Goal: Transaction & Acquisition: Subscribe to service/newsletter

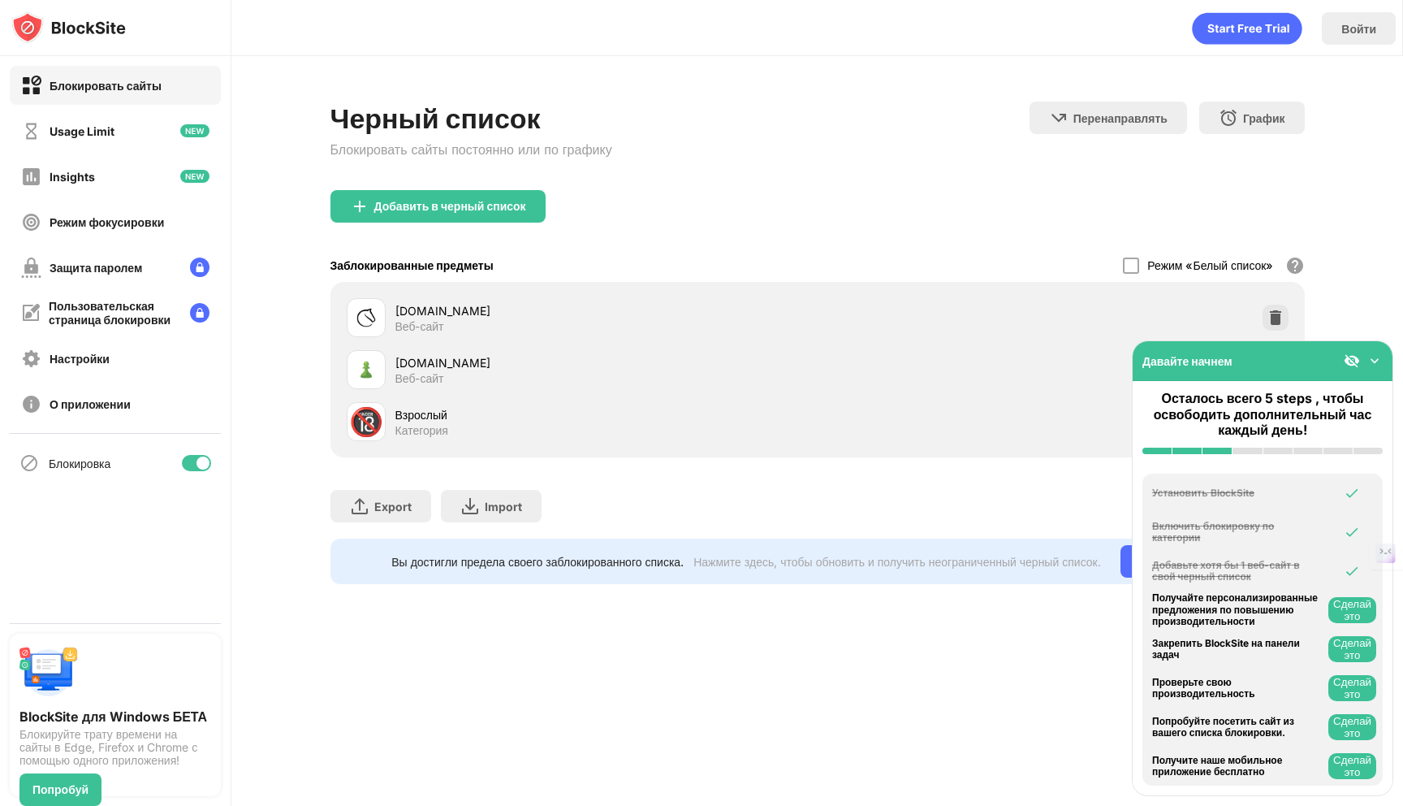
click at [1381, 358] on img at bounding box center [1375, 360] width 16 height 16
